Goal: Task Accomplishment & Management: Manage account settings

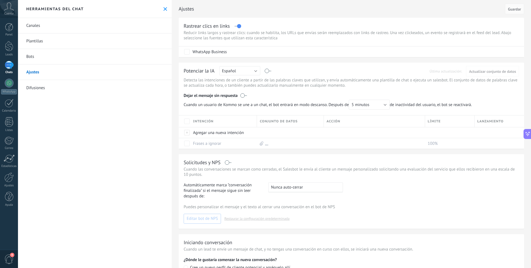
click at [10, 8] on icon at bounding box center [9, 6] width 10 height 8
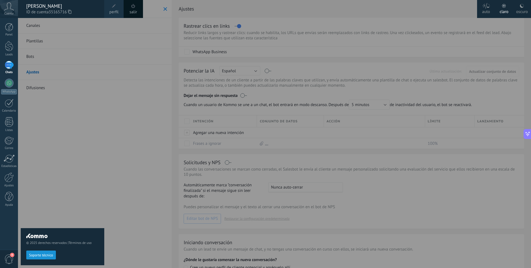
click at [71, 12] on icon at bounding box center [69, 12] width 3 height 4
click at [8, 86] on div at bounding box center [9, 83] width 9 height 9
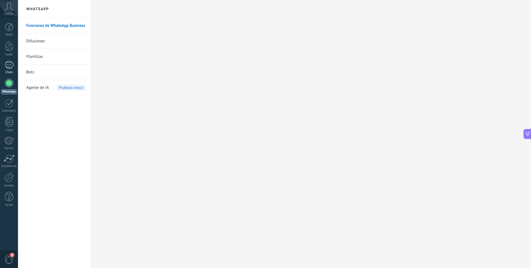
click at [8, 64] on div at bounding box center [9, 65] width 9 height 8
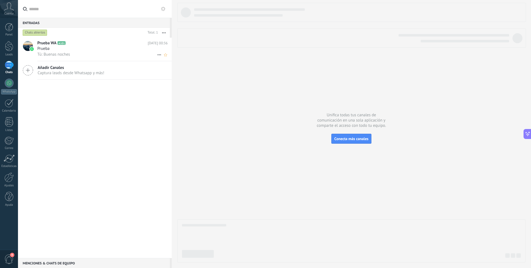
click at [65, 49] on div "Prueba" at bounding box center [102, 49] width 130 height 6
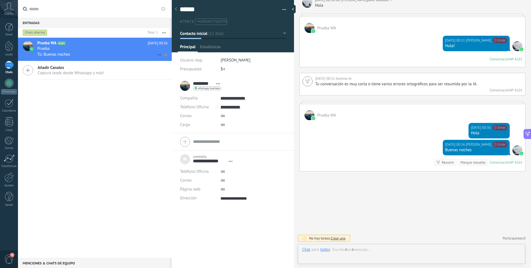
scroll to position [6, 0]
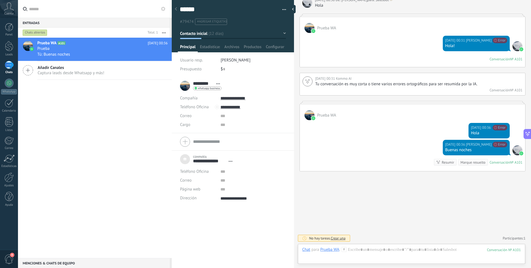
click at [469, 49] on div "[DATE] 00:31 [PERSON_NAME] No se puede enviar tu mensaje. El destinatario ha es…" at bounding box center [476, 43] width 67 height 15
click at [370, 127] on div "[DATE] 00:36 [PERSON_NAME] No se puede enviar tu mensaje. El destinatario ha es…" at bounding box center [412, 130] width 225 height 20
click at [208, 46] on span "Estadísticas" at bounding box center [210, 48] width 20 height 8
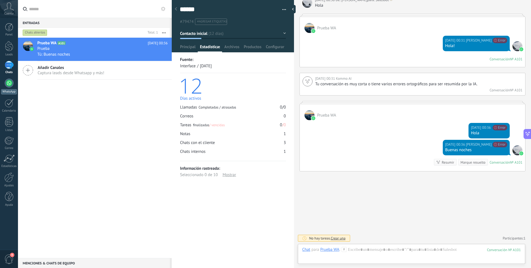
click at [11, 84] on div at bounding box center [9, 83] width 9 height 9
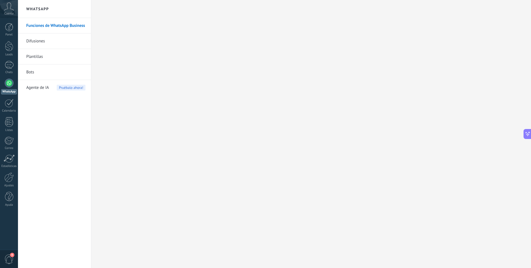
click at [33, 74] on link "Bots" at bounding box center [55, 71] width 59 height 15
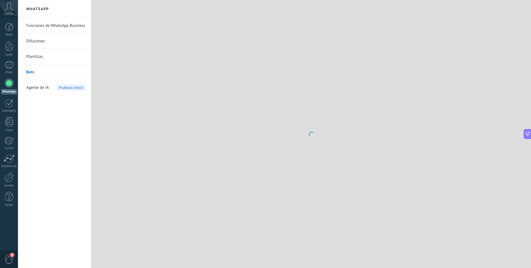
click at [35, 56] on link "Plantillas" at bounding box center [55, 56] width 59 height 15
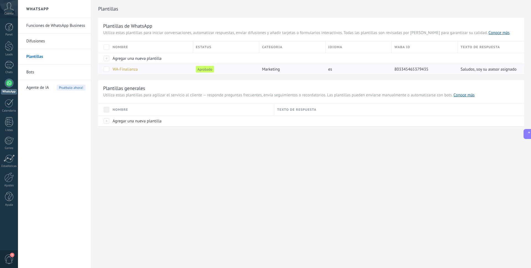
click at [129, 70] on span "WA-Finalianza" at bounding box center [125, 69] width 25 height 5
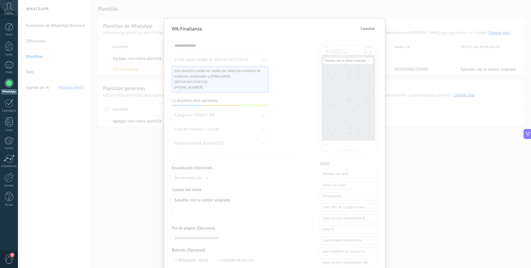
click at [266, 108] on div "**********" at bounding box center [220, 94] width 97 height 107
click at [246, 70] on span "Esta plantilla puede ser usado por todos los números de teléfonos conectados a …" at bounding box center [217, 76] width 87 height 17
click at [292, 58] on div "**********" at bounding box center [235, 227] width 127 height 373
click at [367, 30] on span "Cancelar" at bounding box center [367, 29] width 14 height 4
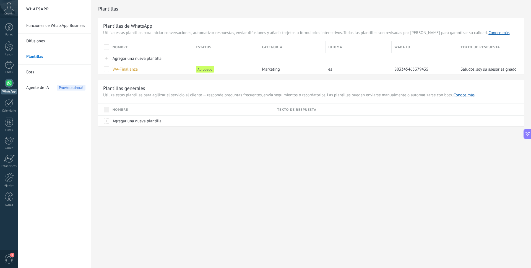
click at [37, 41] on link "Difusiones" at bounding box center [55, 40] width 59 height 15
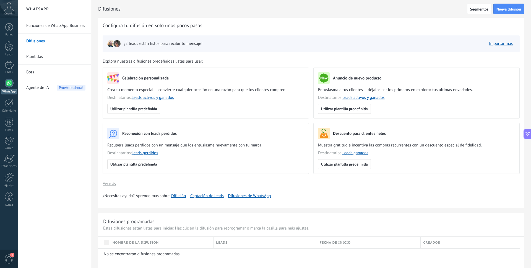
click at [33, 72] on link "Bots" at bounding box center [55, 71] width 59 height 15
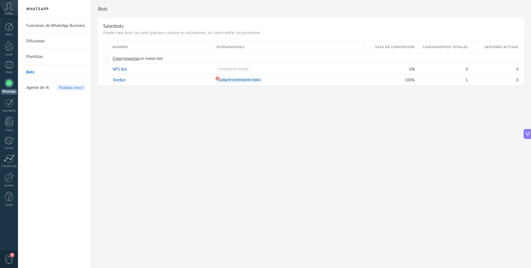
click at [33, 88] on span "Agente de IA" at bounding box center [37, 87] width 23 height 15
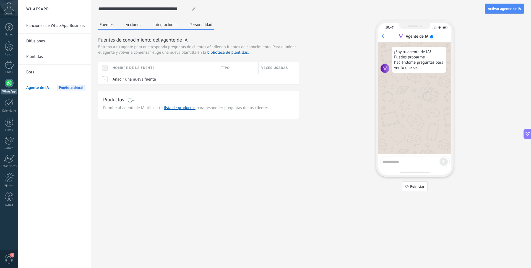
click at [35, 39] on link "Difusiones" at bounding box center [55, 40] width 59 height 15
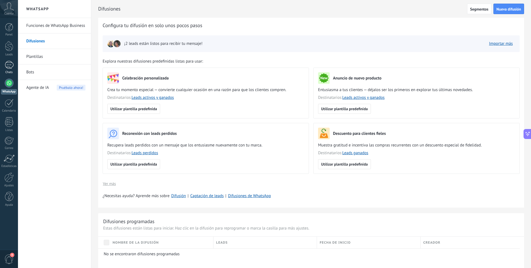
click at [8, 63] on div at bounding box center [9, 65] width 9 height 8
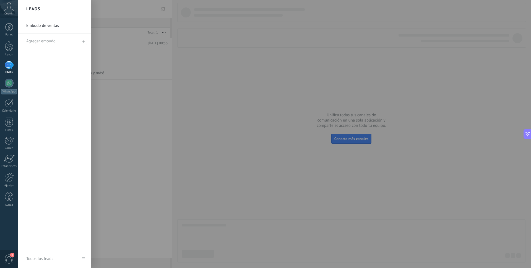
click at [196, 64] on div at bounding box center [283, 134] width 531 height 268
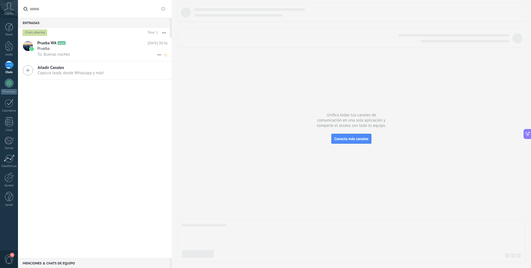
click at [96, 46] on div "Prueba" at bounding box center [102, 49] width 130 height 6
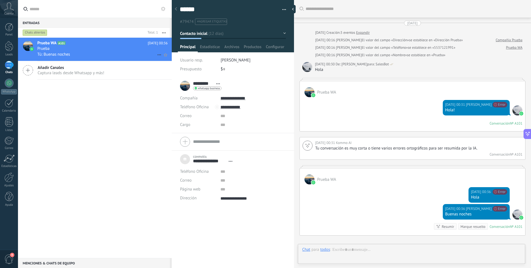
scroll to position [6, 0]
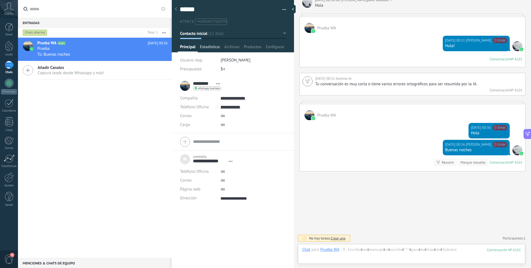
click at [211, 49] on span "Estadísticas" at bounding box center [210, 48] width 20 height 8
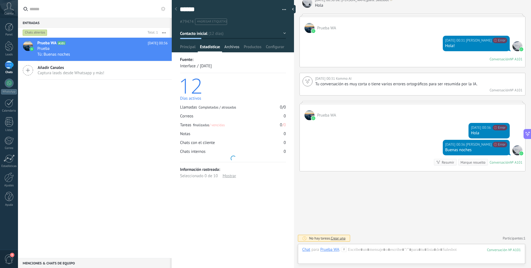
click at [236, 48] on span "Archivos" at bounding box center [231, 48] width 15 height 8
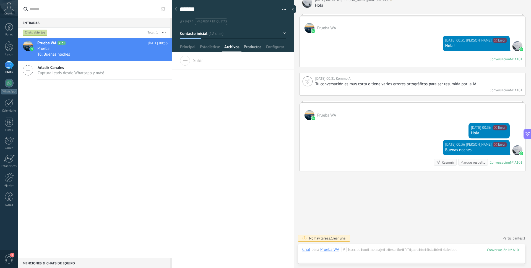
click at [254, 48] on span "Productos" at bounding box center [253, 48] width 18 height 8
click at [277, 48] on span "Configurar" at bounding box center [275, 48] width 18 height 8
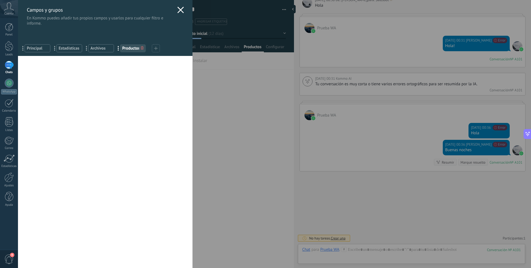
click at [132, 51] on div "... Productos" at bounding box center [133, 48] width 26 height 8
click at [130, 49] on span "Productos" at bounding box center [132, 48] width 21 height 5
click at [97, 47] on span "Archivos" at bounding box center [100, 48] width 21 height 5
click at [64, 47] on span "Estadísticas" at bounding box center [69, 48] width 21 height 5
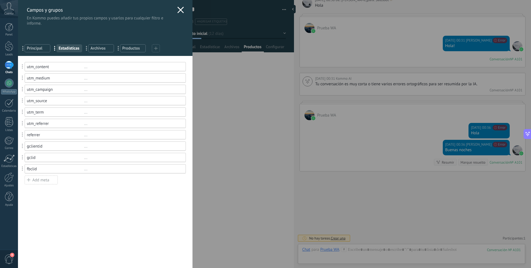
click at [139, 51] on div "... Productos" at bounding box center [133, 48] width 26 height 8
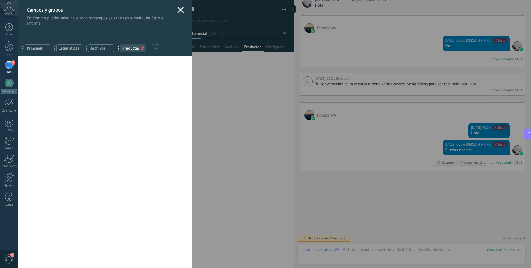
click at [179, 9] on use at bounding box center [180, 10] width 6 height 6
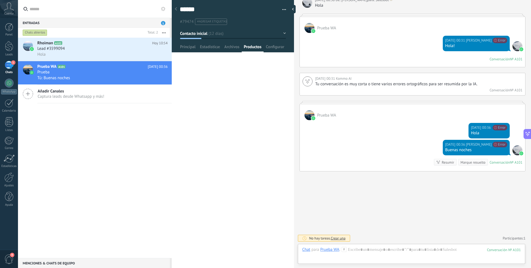
click at [80, 131] on div "Rhoiman A102 [DATE] 10:54 Lead #3599094 [GEOGRAPHIC_DATA] [DATE] 00:36 Prueba T…" at bounding box center [95, 148] width 154 height 220
click at [78, 49] on div "Lead #3599094" at bounding box center [102, 49] width 130 height 6
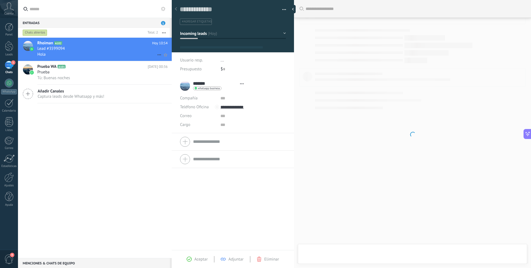
type textarea "**********"
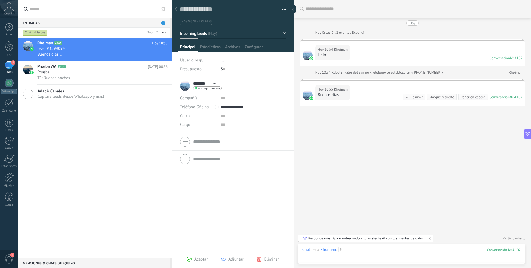
click at [330, 260] on div at bounding box center [411, 255] width 218 height 17
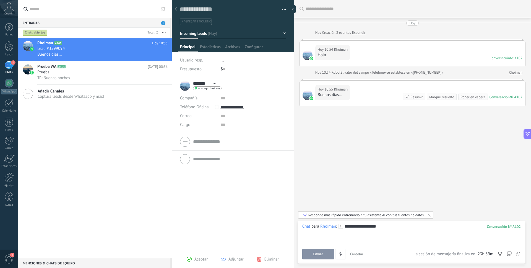
click at [319, 255] on span "Enviar" at bounding box center [318, 254] width 10 height 4
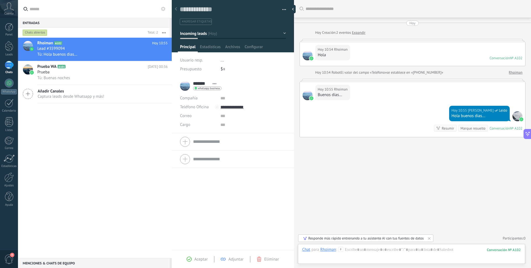
click at [7, 9] on icon at bounding box center [9, 6] width 10 height 8
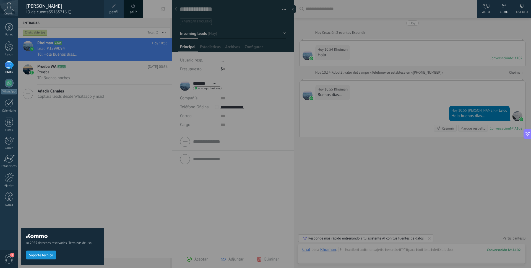
click at [114, 11] on span "perfil" at bounding box center [113, 12] width 9 height 6
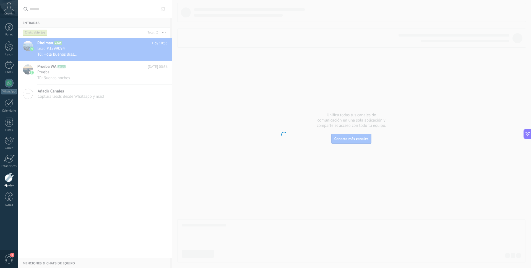
scroll to position [151, 0]
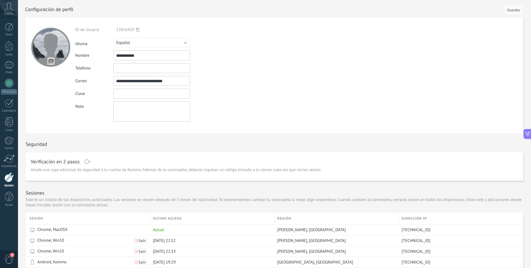
click at [138, 95] on input "textbox" at bounding box center [151, 93] width 77 height 10
click at [242, 84] on div "**********" at bounding box center [164, 81] width 179 height 10
click at [125, 69] on input "text" at bounding box center [151, 68] width 77 height 10
click at [133, 95] on input "textbox" at bounding box center [151, 93] width 77 height 10
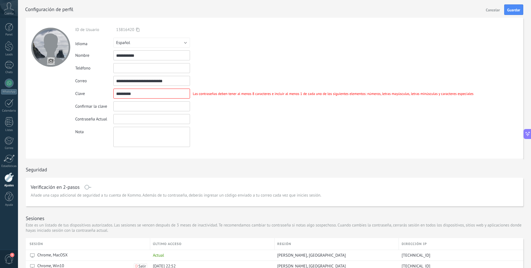
scroll to position [0, 0]
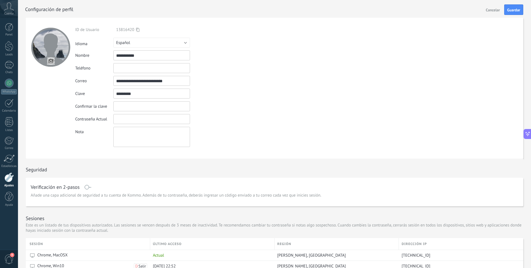
click at [134, 95] on input "textbox" at bounding box center [151, 93] width 77 height 10
type input "*"
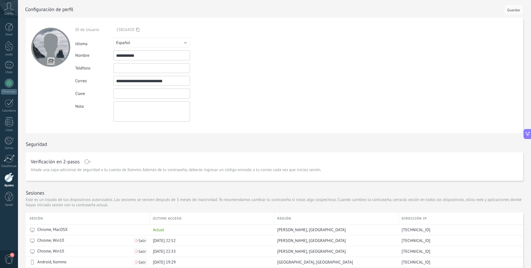
type input "*"
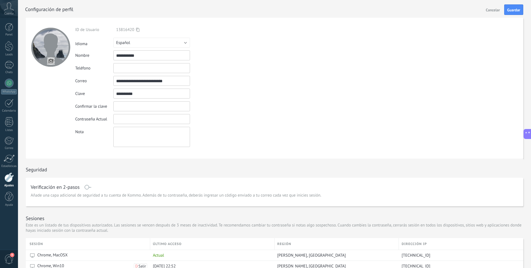
type input "**********"
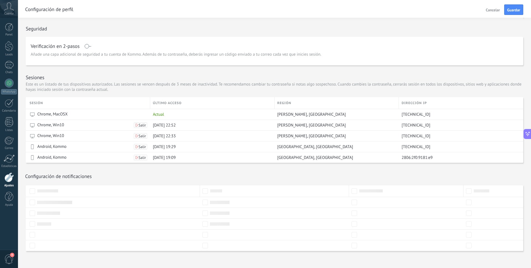
scroll to position [145, 0]
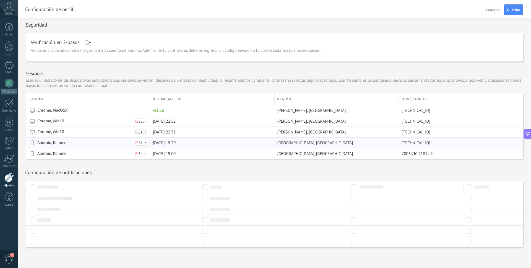
click at [254, 142] on div "[DATE] 19:29" at bounding box center [211, 142] width 122 height 11
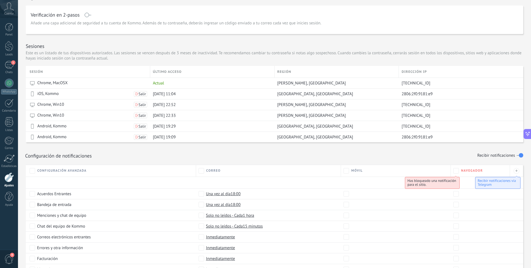
scroll to position [135, 0]
